Goal: Go to known website: Access a specific website the user already knows

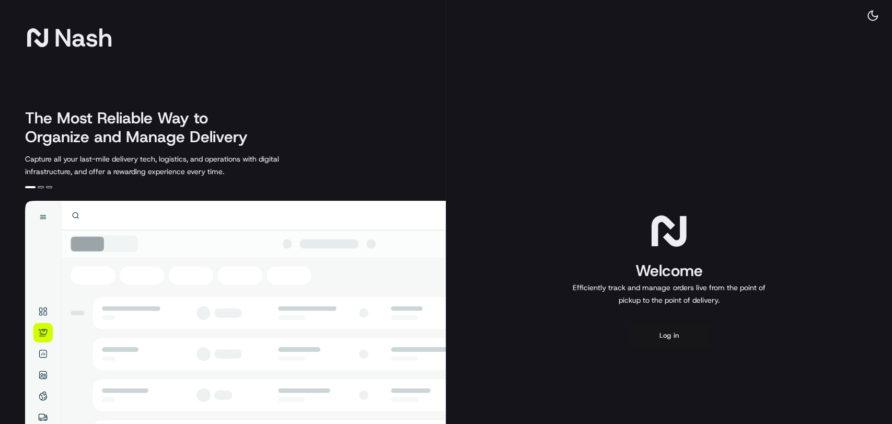
click at [659, 336] on button "Log in" at bounding box center [669, 335] width 84 height 25
